Goal: Entertainment & Leisure: Consume media (video, audio)

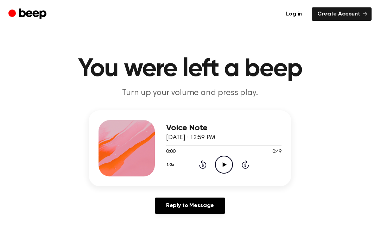
click at [225, 166] on icon "Play Audio" at bounding box center [224, 165] width 18 height 18
click at [220, 167] on icon "Pause Audio" at bounding box center [224, 165] width 18 height 18
click at [175, 145] on div at bounding box center [223, 145] width 115 height 1
click at [177, 143] on div at bounding box center [223, 146] width 115 height 6
click at [223, 169] on icon "Play Audio" at bounding box center [224, 165] width 18 height 18
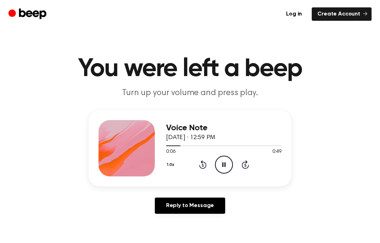
scroll to position [0, 0]
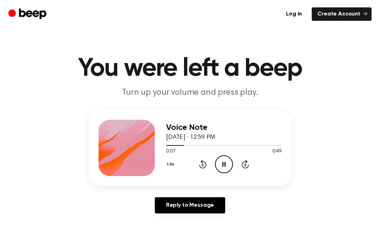
click at [219, 167] on icon "Pause Audio" at bounding box center [224, 164] width 18 height 18
click at [179, 146] on div at bounding box center [223, 145] width 115 height 6
click at [197, 165] on div "1.0x Rewind 5 seconds Play Audio Skip 5 seconds" at bounding box center [223, 164] width 115 height 18
click at [196, 168] on div "1.0x Rewind 5 seconds Play Audio Skip 5 seconds" at bounding box center [223, 164] width 115 height 18
click at [202, 166] on icon "Rewind 5 seconds" at bounding box center [203, 163] width 8 height 9
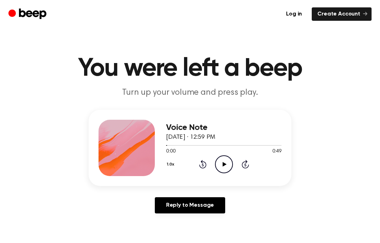
click at [224, 164] on icon at bounding box center [224, 164] width 4 height 5
click at [278, 146] on span at bounding box center [279, 146] width 6 height 6
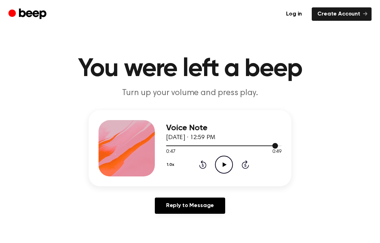
click at [270, 147] on div at bounding box center [223, 146] width 115 height 6
click at [274, 147] on div at bounding box center [223, 146] width 115 height 6
